Goal: Task Accomplishment & Management: Manage account settings

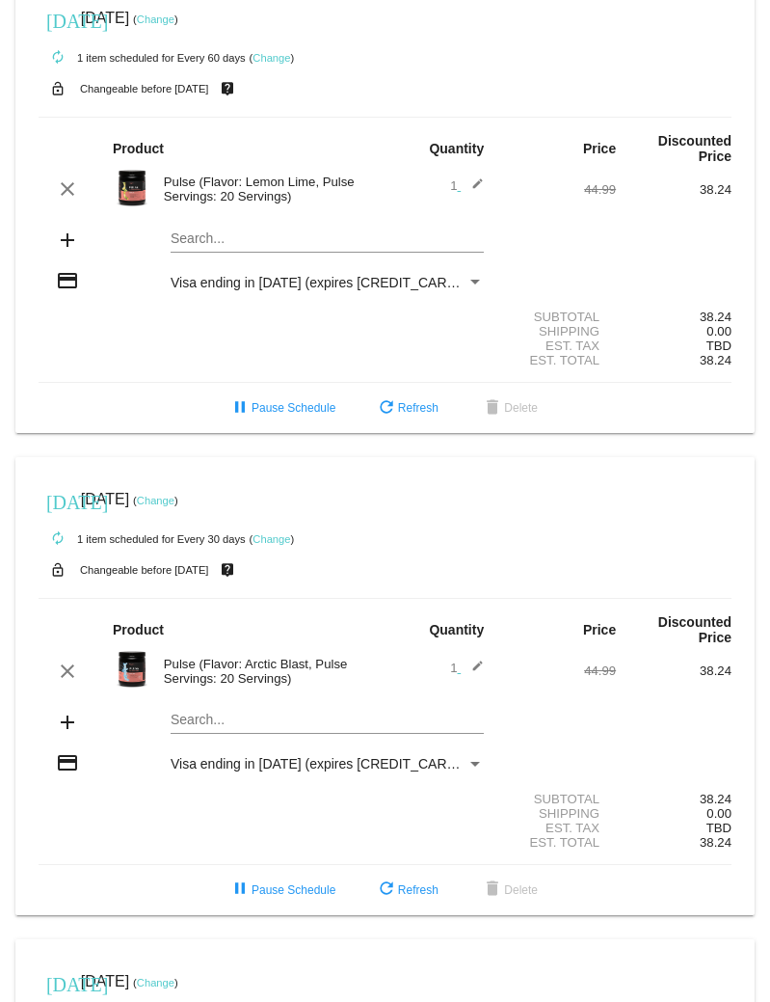
scroll to position [482, 0]
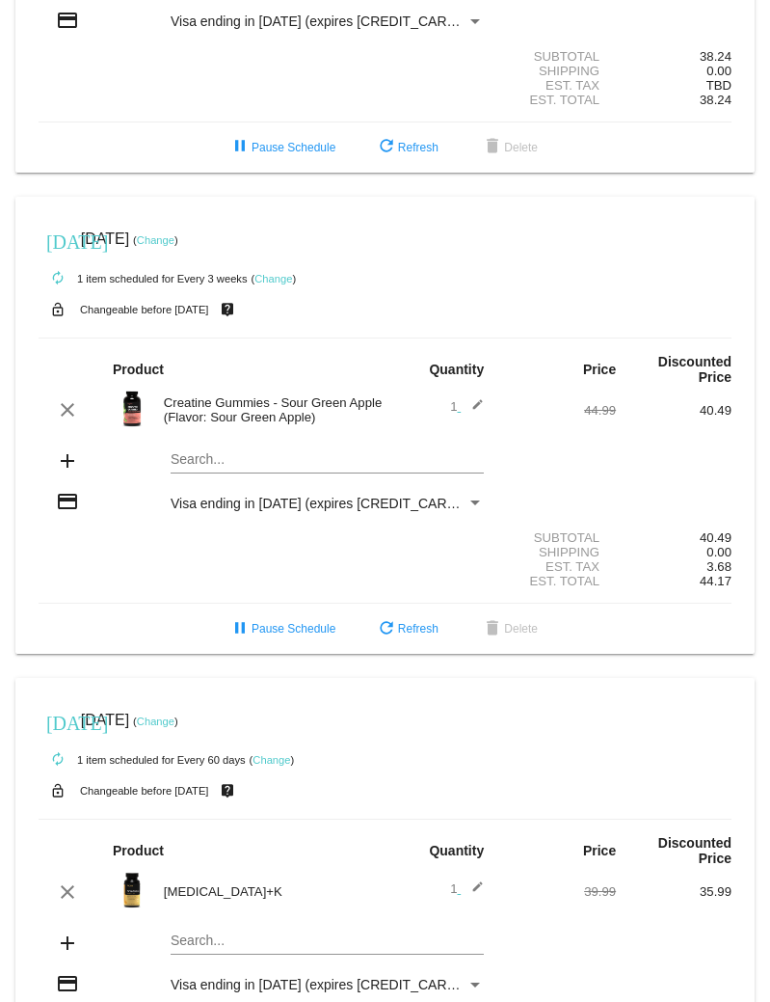
scroll to position [1350, 0]
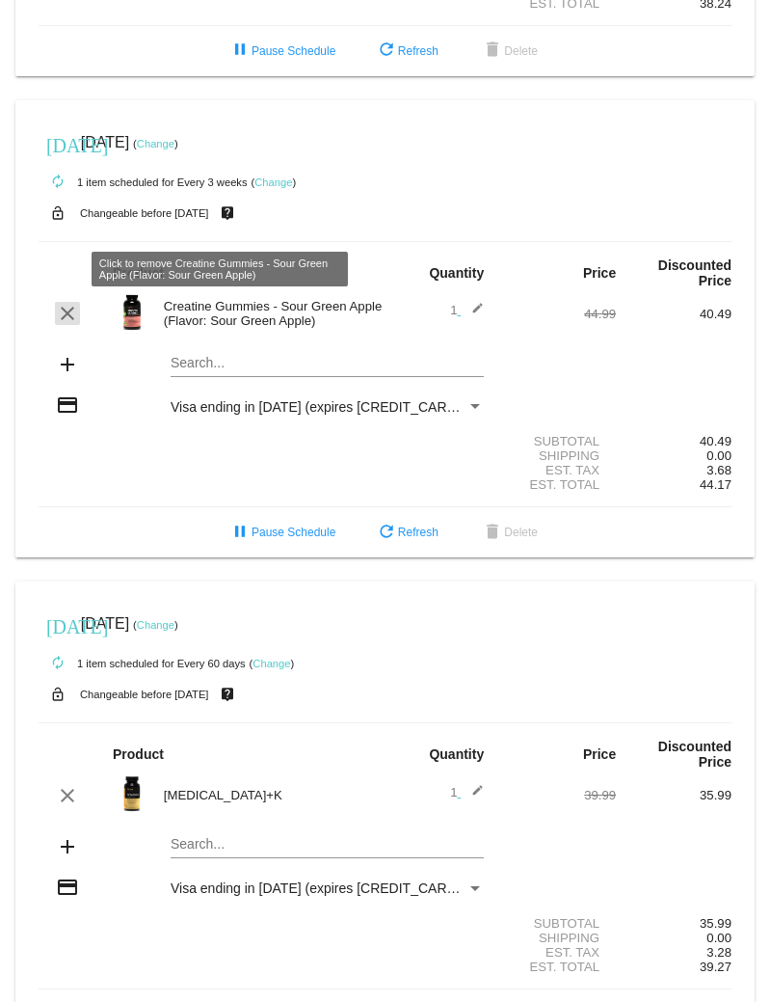
click at [58, 302] on mat-icon "clear" at bounding box center [67, 313] width 23 height 23
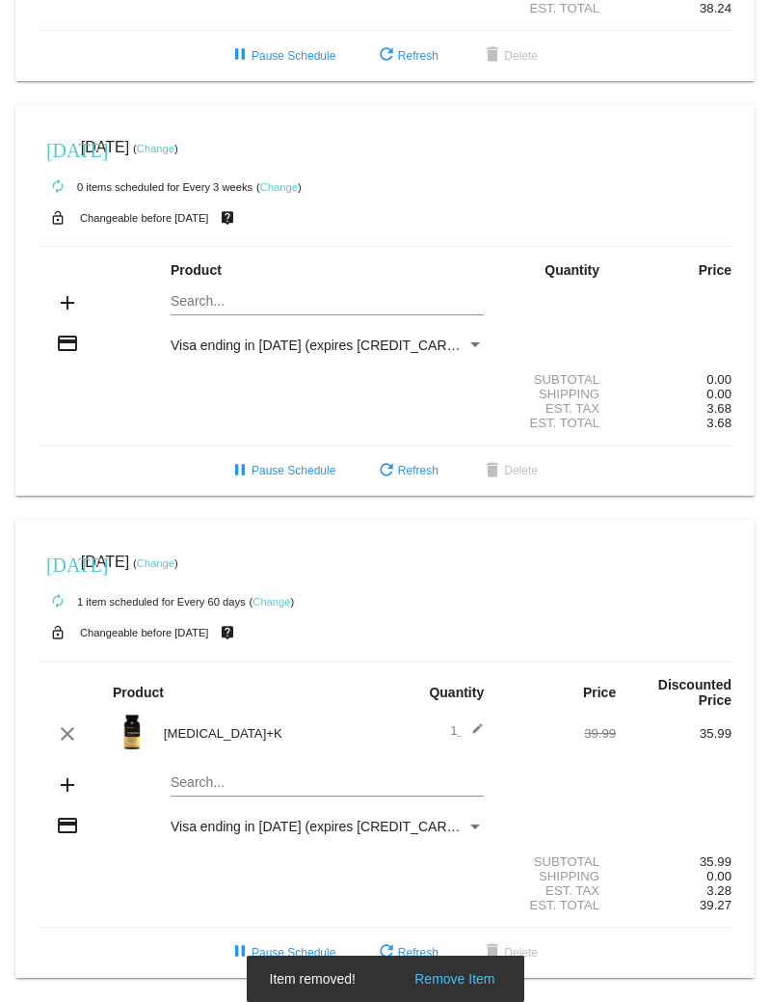
scroll to position [1312, 0]
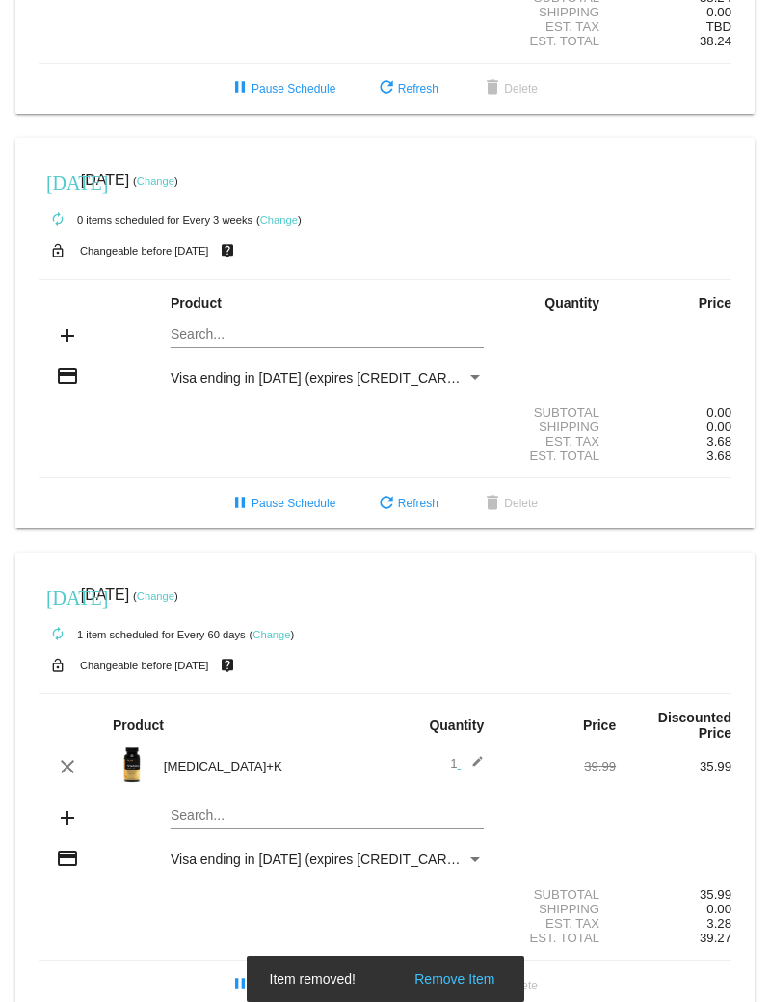
click at [230, 304] on mat-card "[DATE] [DATE] ( Change ) autorenew 0 items scheduled for Every 3 weeks ( Change…" at bounding box center [385, 334] width 740 height 392
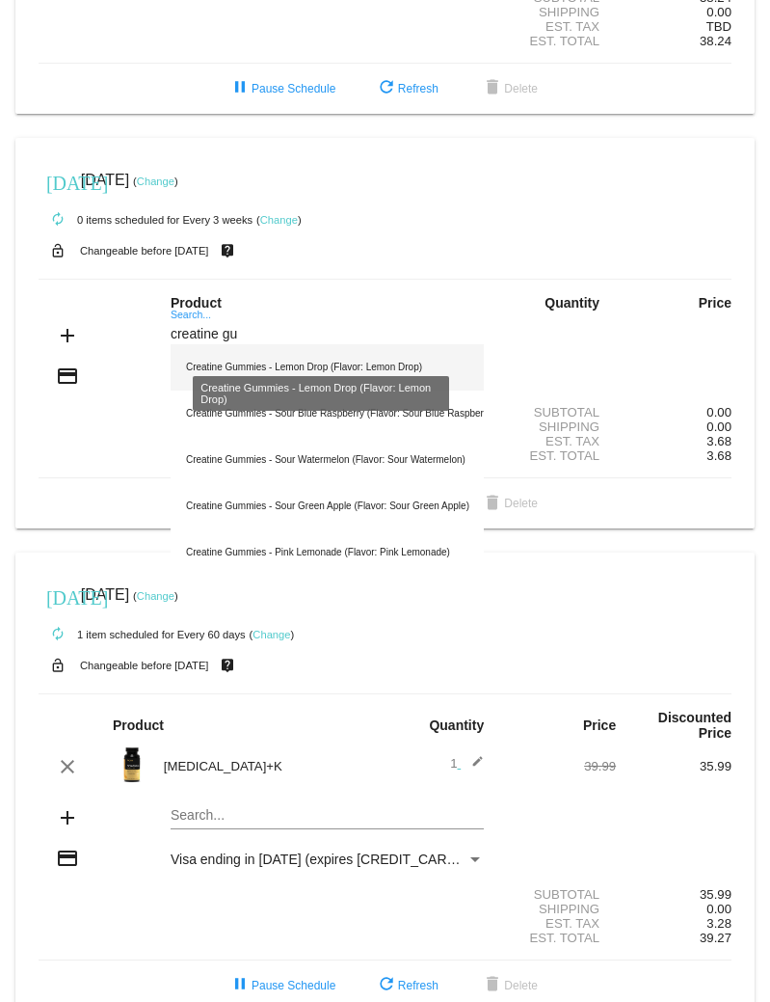
type input "creatine gu"
click at [358, 344] on div "Creatine Gummies - Lemon Drop (Flavor: Lemon Drop)" at bounding box center [327, 367] width 313 height 46
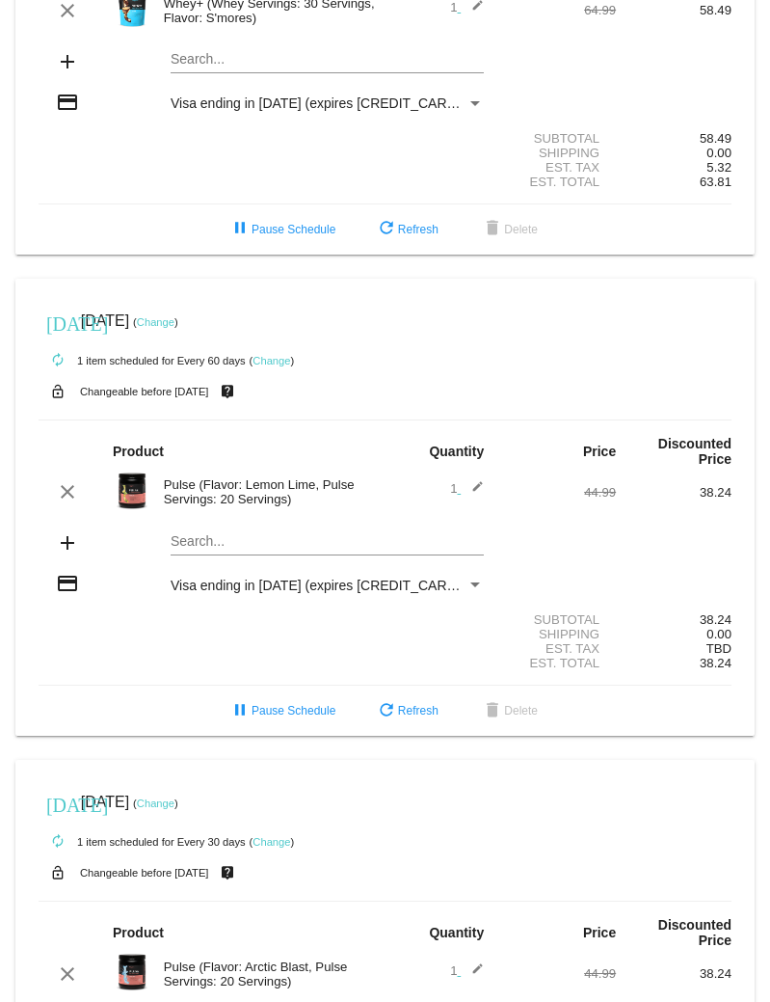
scroll to position [0, 0]
